Goal: Transaction & Acquisition: Purchase product/service

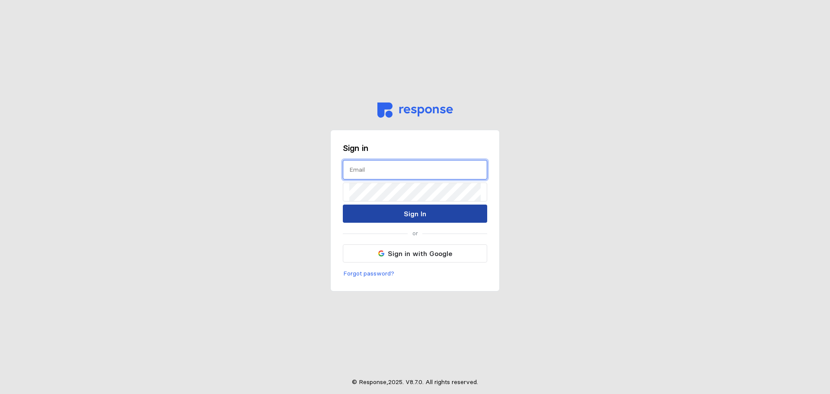
type input "justina.williams@getnimbl.com"
click at [392, 216] on button "Sign In" at bounding box center [415, 213] width 144 height 18
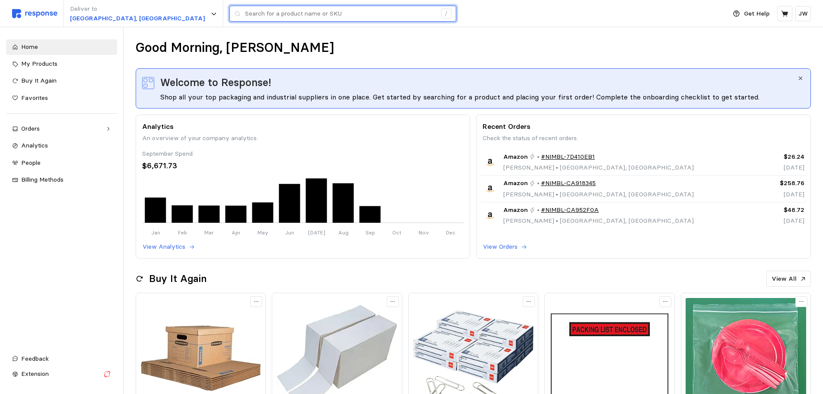
drag, startPoint x: 188, startPoint y: 12, endPoint x: 215, endPoint y: 13, distance: 26.8
click at [245, 12] on input "text" at bounding box center [340, 14] width 191 height 16
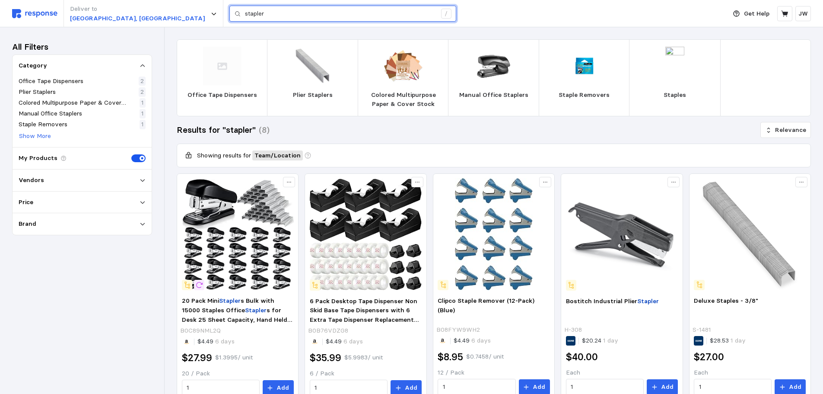
drag, startPoint x: 201, startPoint y: 17, endPoint x: 34, endPoint y: 3, distance: 167.0
click at [76, 8] on div "Deliver to Salt Lake City, UT stapler /" at bounding box center [367, 13] width 710 height 27
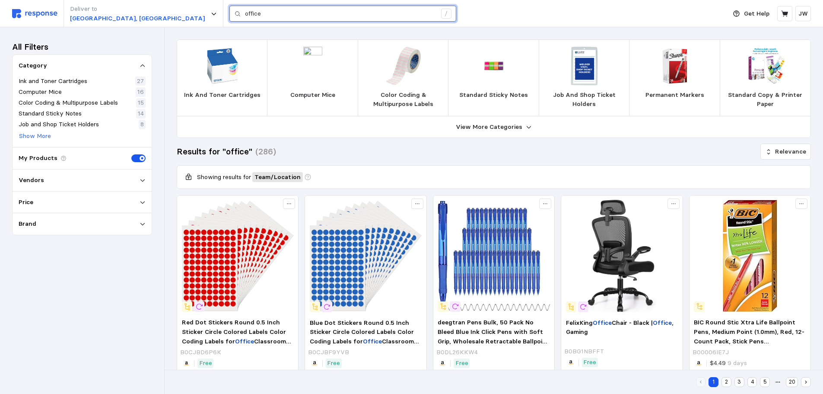
click at [245, 12] on input "office" at bounding box center [340, 14] width 191 height 16
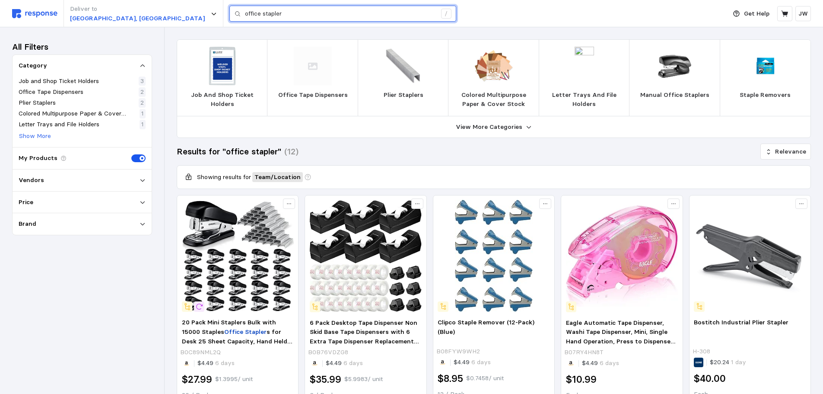
click at [245, 13] on input "office stapler" at bounding box center [340, 14] width 191 height 16
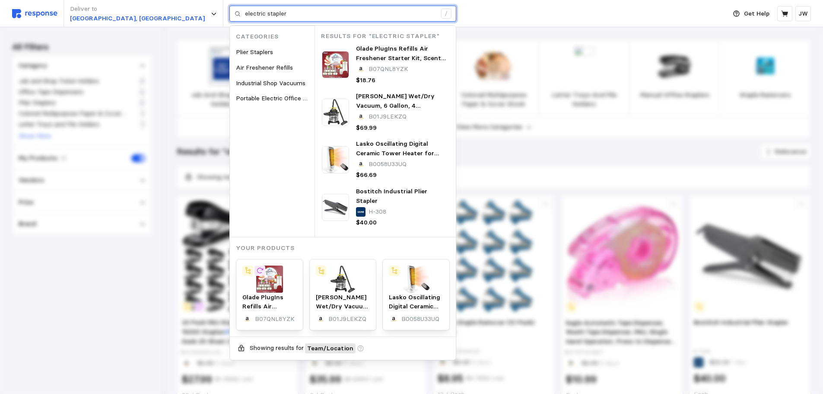
type input "electric stapler"
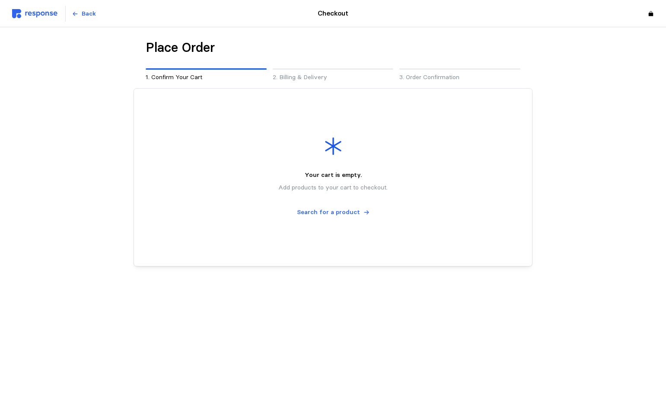
click at [103, 11] on div "Back" at bounding box center [130, 14] width 237 height 16
drag, startPoint x: 71, startPoint y: 16, endPoint x: 115, endPoint y: 22, distance: 43.8
click at [72, 16] on button "Back" at bounding box center [84, 14] width 34 height 16
click at [41, 14] on img at bounding box center [34, 13] width 45 height 9
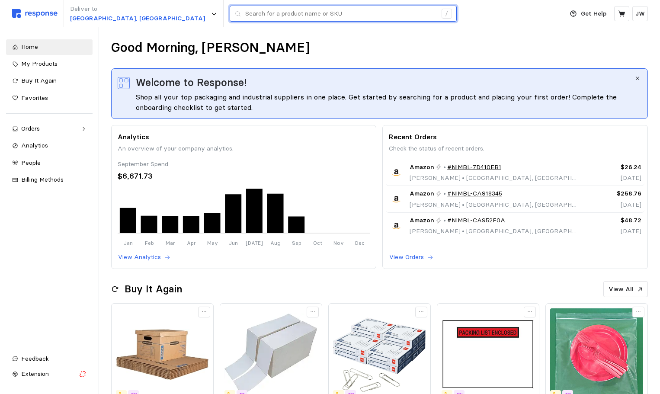
click at [245, 15] on input "text" at bounding box center [340, 14] width 191 height 16
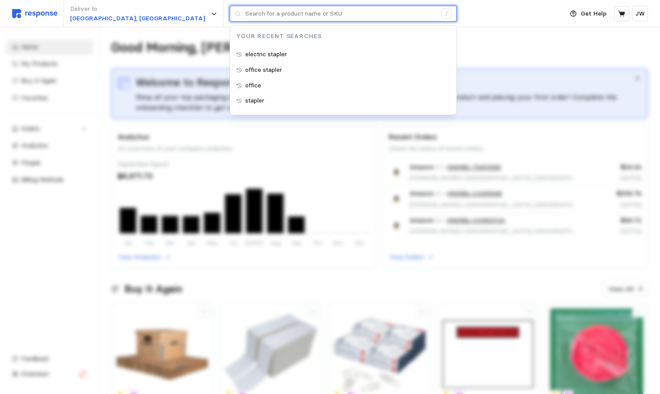
paste input "[URL][DOMAIN_NAME]"
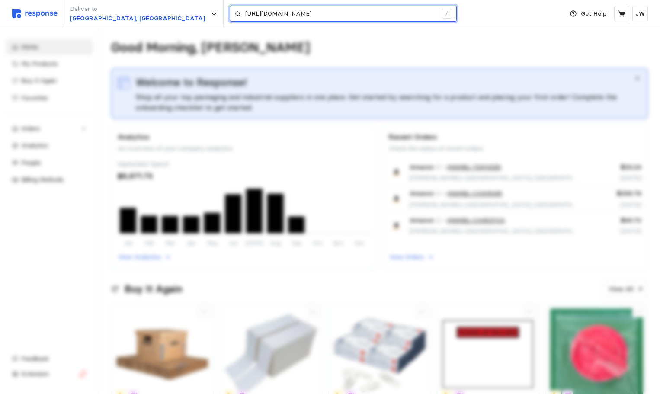
scroll to position [0, 141]
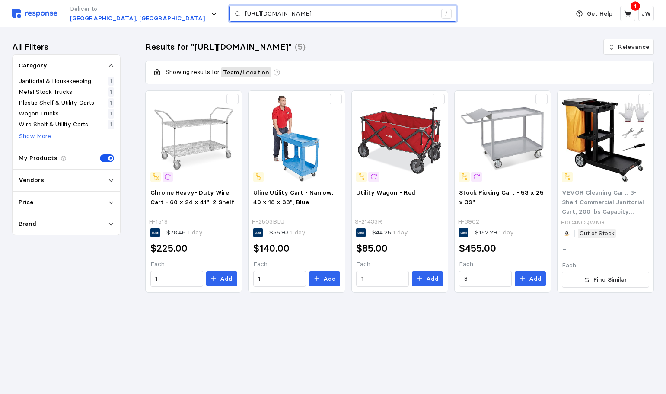
click at [255, 17] on input "[URL][DOMAIN_NAME]" at bounding box center [340, 14] width 191 height 16
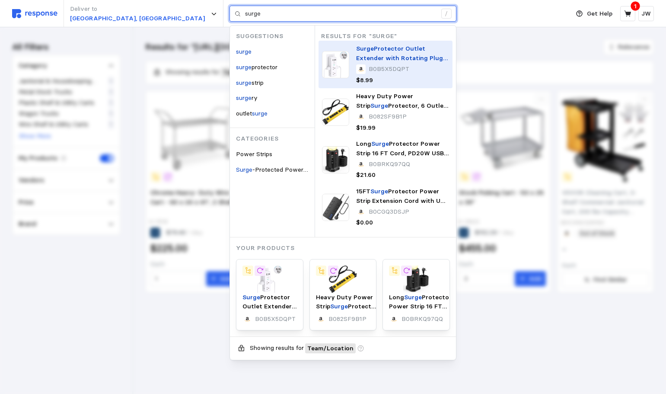
click at [356, 53] on p "Surge Protector Outlet Extender with Rotating Plug - One Beat 6 AC Multi Plug O…" at bounding box center [402, 53] width 93 height 19
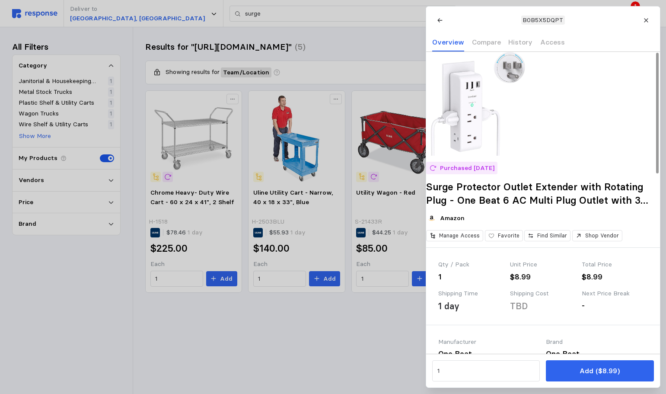
click at [354, 354] on div at bounding box center [333, 197] width 666 height 394
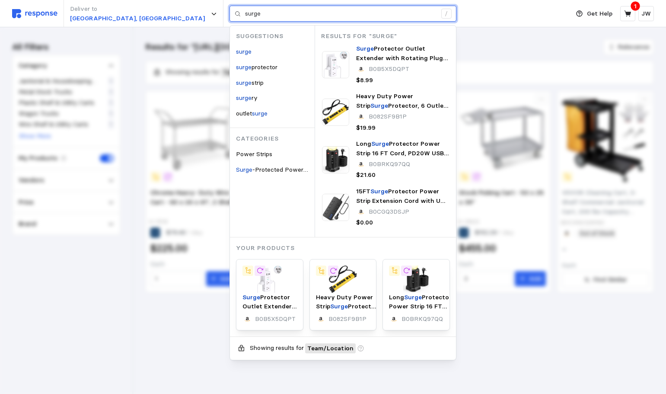
click at [245, 14] on input "surge" at bounding box center [340, 14] width 191 height 16
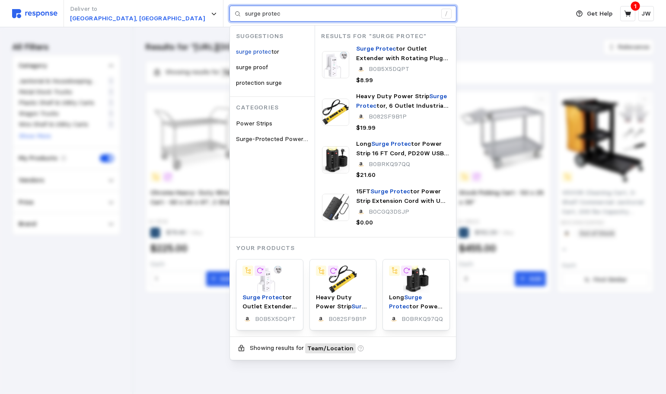
type input "surge protec"
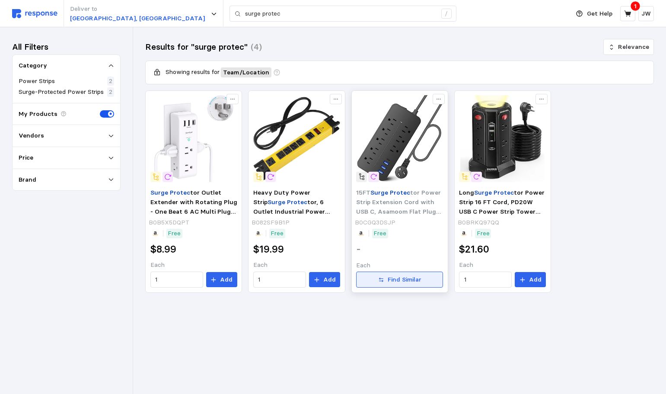
click at [396, 280] on p "Find Similar" at bounding box center [405, 280] width 34 height 10
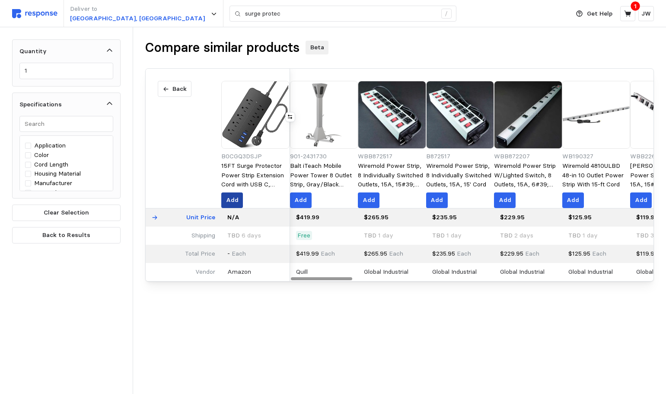
click at [239, 198] on p "Add" at bounding box center [232, 200] width 13 height 10
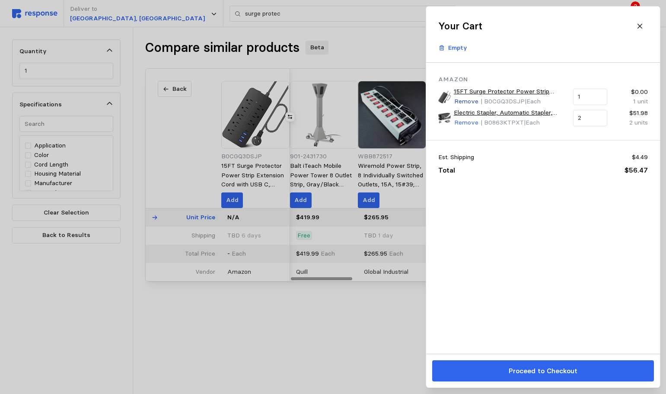
click at [463, 99] on p "Remove" at bounding box center [466, 102] width 24 height 10
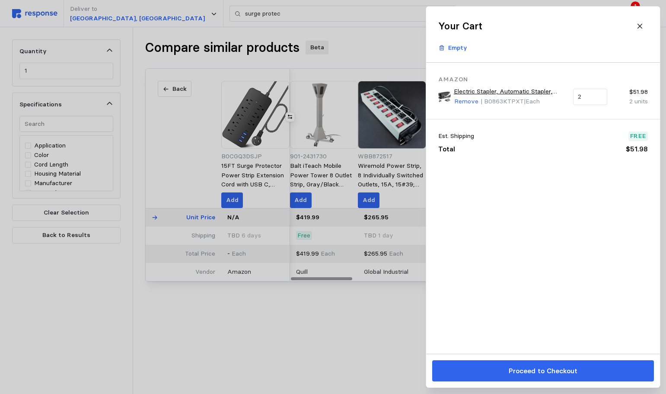
click at [324, 335] on div at bounding box center [333, 197] width 666 height 394
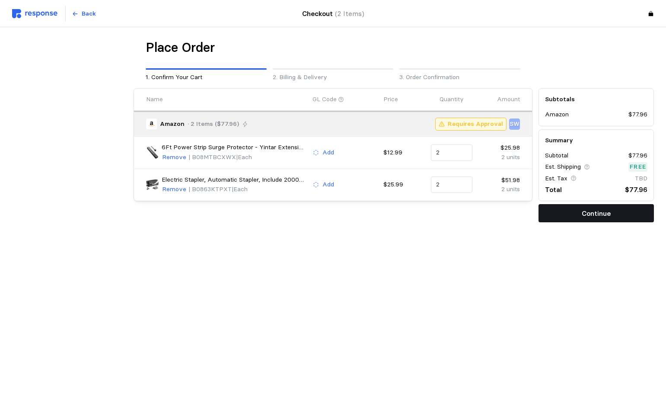
click at [565, 212] on button "Continue" at bounding box center [596, 213] width 115 height 18
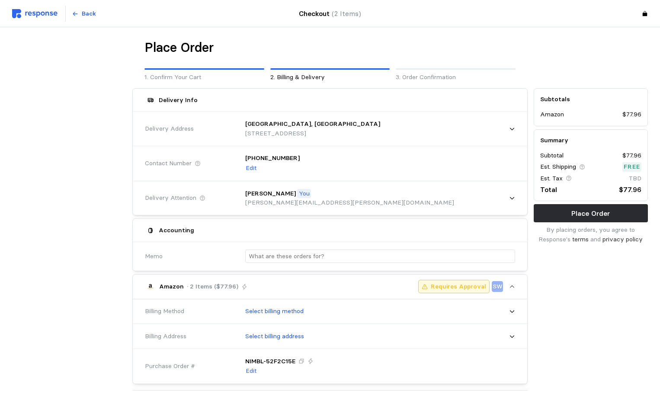
scroll to position [43, 0]
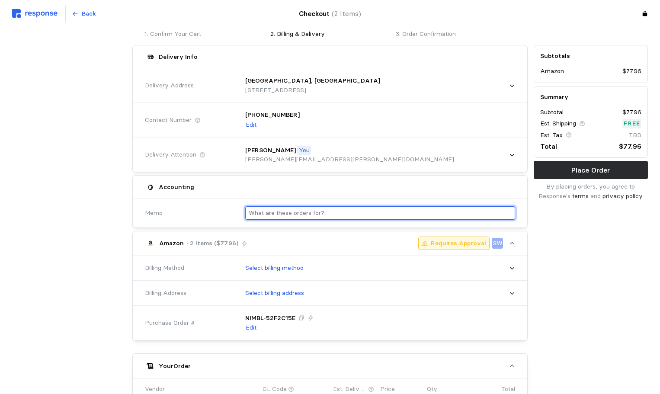
click at [280, 212] on input "text" at bounding box center [380, 213] width 263 height 13
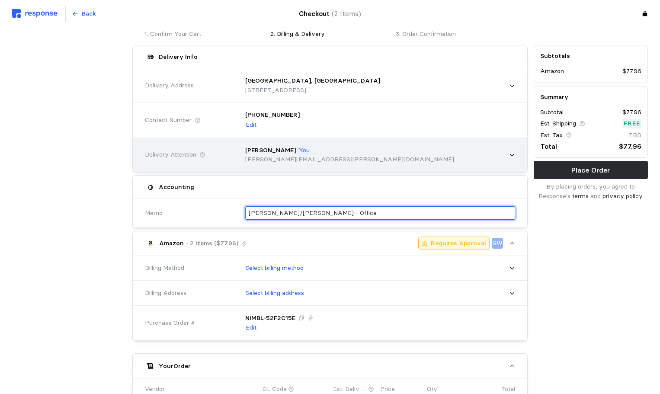
type input "Lisa/Sean - Office"
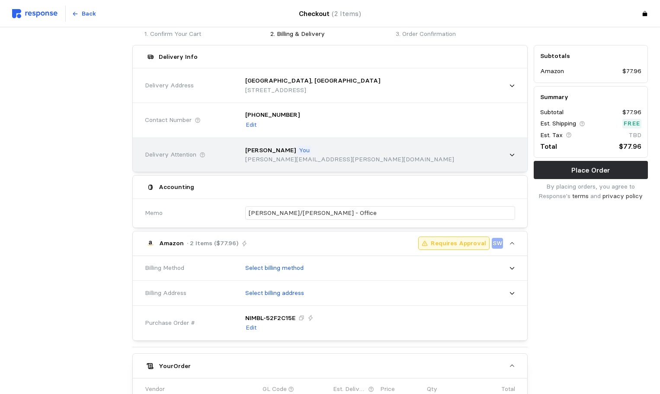
click at [323, 157] on p "justina.williams@getnimbl.com" at bounding box center [349, 160] width 209 height 10
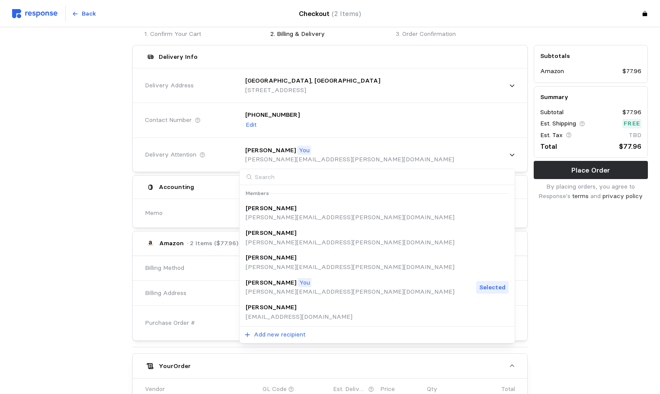
scroll to position [0, 0]
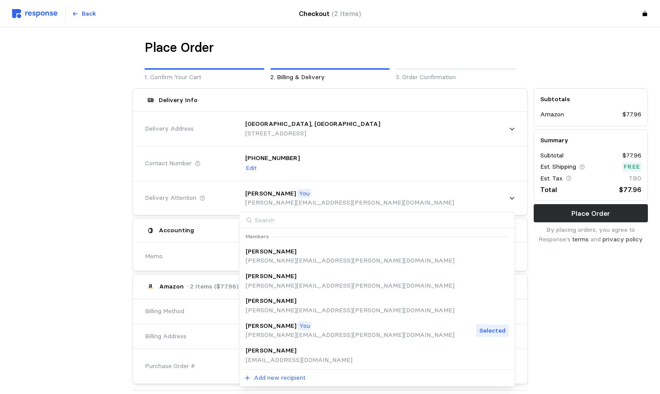
drag, startPoint x: 320, startPoint y: 172, endPoint x: 315, endPoint y: 175, distance: 6.0
click at [319, 172] on div "+1 (801) 935-0053 Edit" at bounding box center [377, 163] width 276 height 32
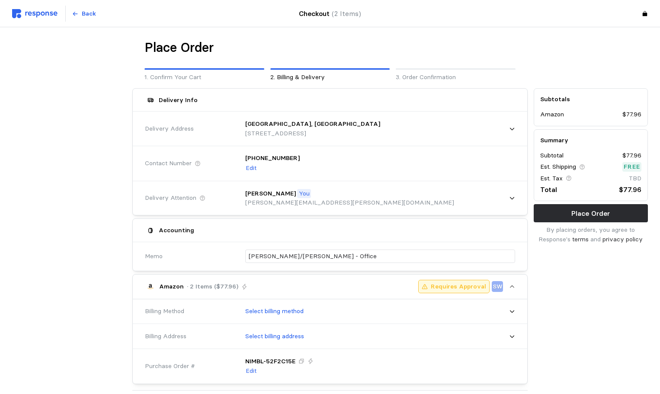
scroll to position [43, 0]
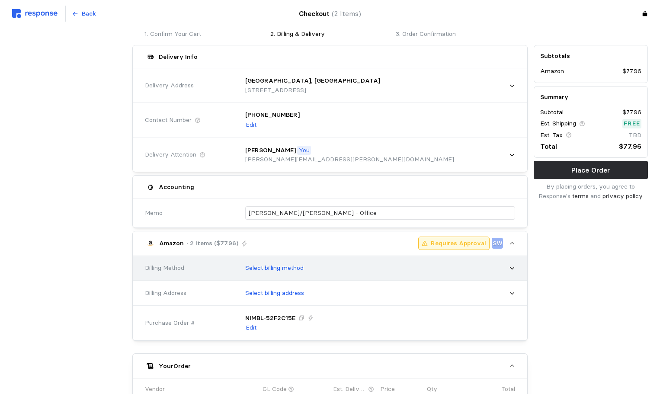
click at [290, 266] on p "Select billing method" at bounding box center [274, 268] width 58 height 10
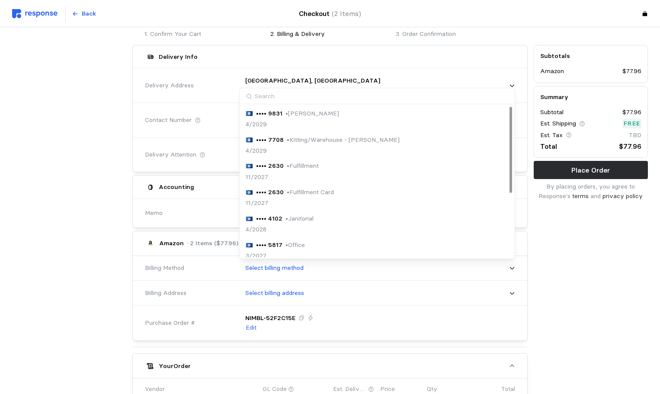
scroll to position [112, 0]
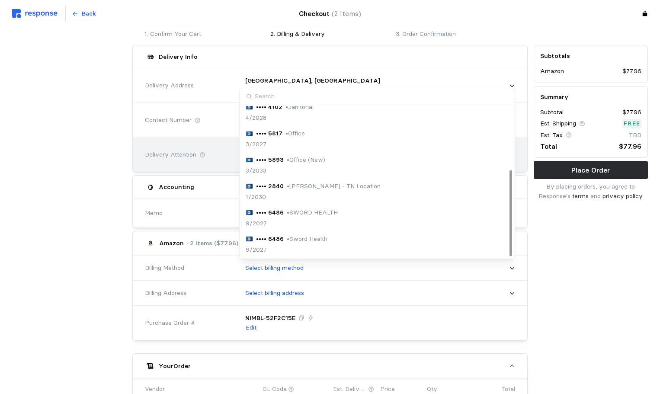
click at [311, 163] on p "• Office (New)" at bounding box center [306, 160] width 38 height 10
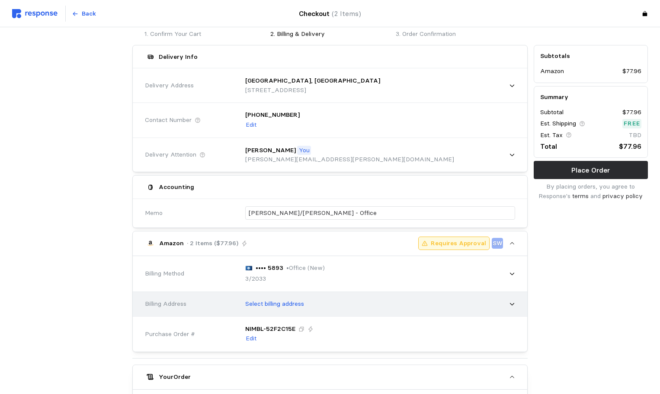
click at [307, 305] on div "Select billing address" at bounding box center [377, 304] width 276 height 22
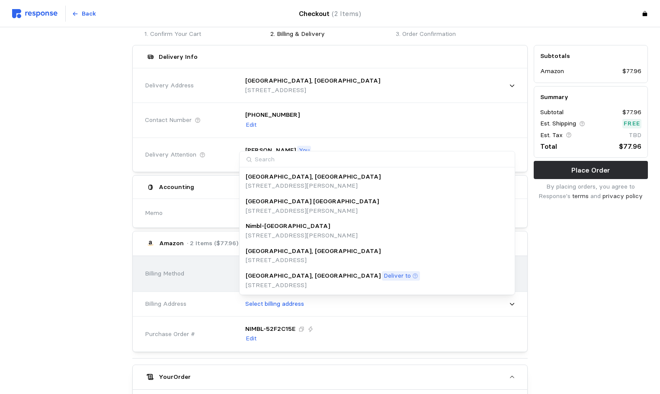
click at [283, 259] on p "2100 W PLEASANT GROVE BLVD, STE 450, PLEASANT GROVE, UT, 84062, United States" at bounding box center [312, 260] width 135 height 10
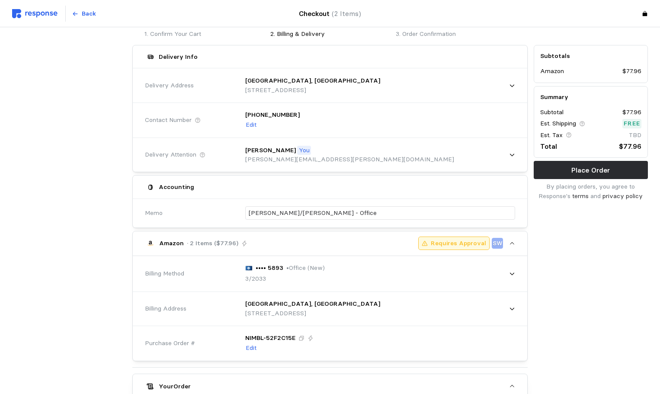
click at [578, 260] on div "Subtotals Amazon $77.96 Summary Subtotal $77.96 Est. Shipping Free Est. Tax TBD…" at bounding box center [590, 321] width 120 height 558
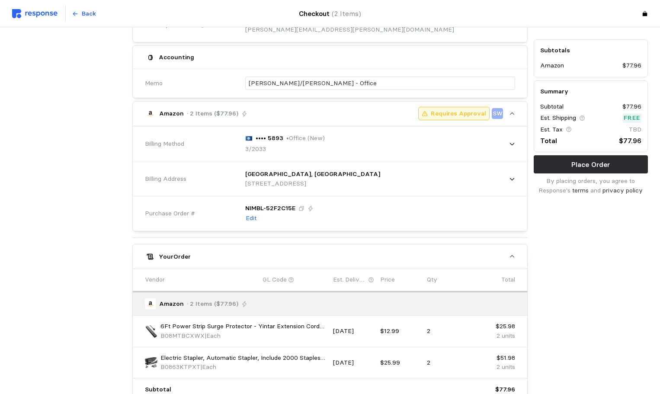
scroll to position [43, 0]
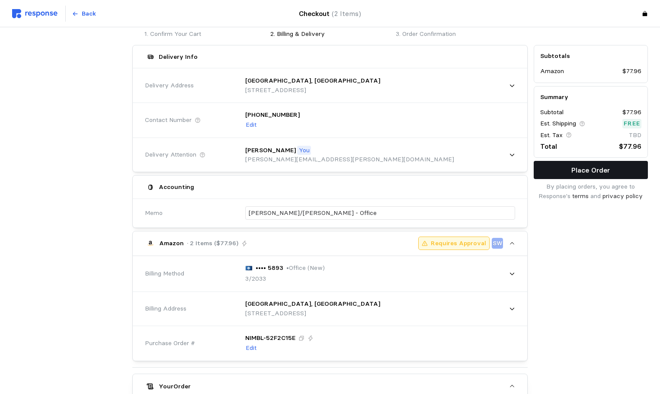
click at [572, 176] on button "Place Order" at bounding box center [590, 170] width 114 height 18
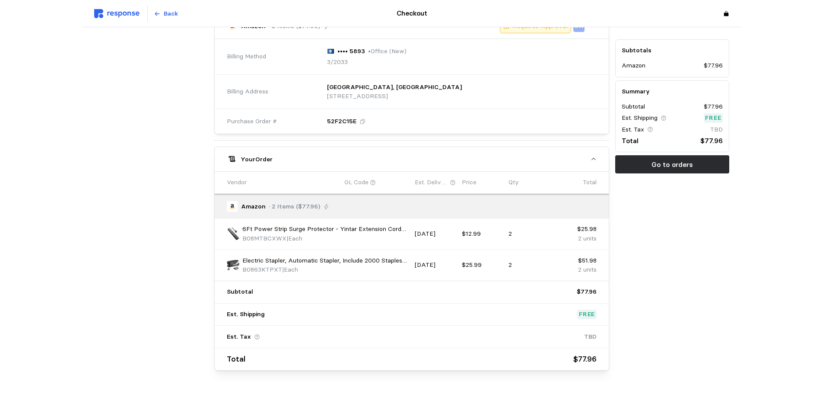
scroll to position [328, 0]
